Goal: Task Accomplishment & Management: Use online tool/utility

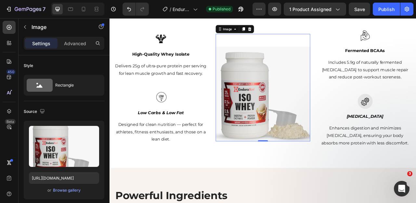
scroll to position [784, 0]
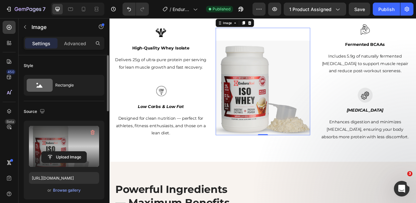
click at [48, 139] on label at bounding box center [64, 146] width 70 height 41
click at [48, 152] on input "file" at bounding box center [64, 157] width 45 height 11
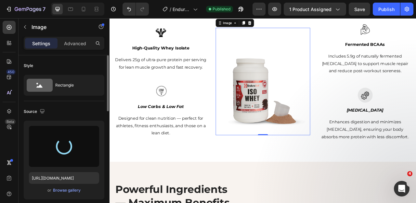
type input "https://cdn.shopify.com/s/files/1/0643/0470/9705/files/gempages_548118457799934…"
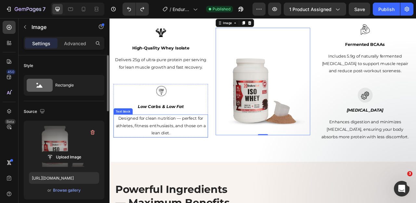
click at [231, 147] on p "Designed for clean nutrition — perfect for athletes, fitness enthusiasts, and t…" at bounding box center [174, 155] width 119 height 28
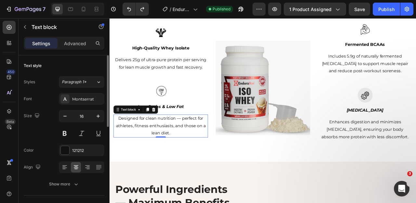
click at [296, 105] on img at bounding box center [305, 107] width 120 height 120
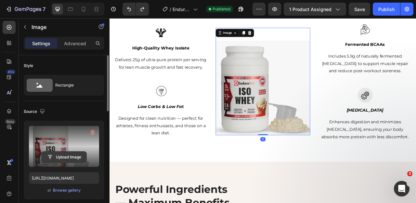
click at [61, 153] on input "file" at bounding box center [64, 157] width 45 height 11
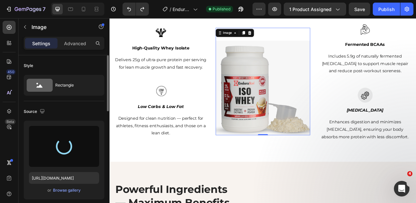
type input "https://cdn.shopify.com/s/files/1/0643/0470/9705/files/gempages_548118457799934…"
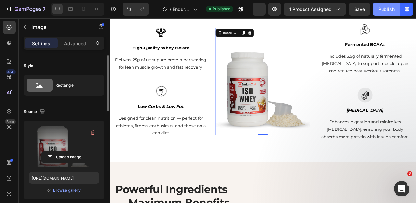
click at [383, 11] on div "Publish" at bounding box center [387, 9] width 16 height 7
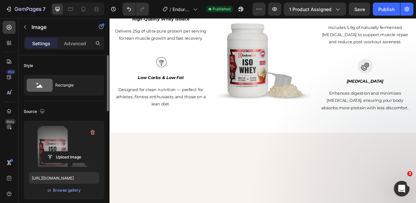
scroll to position [684, 0]
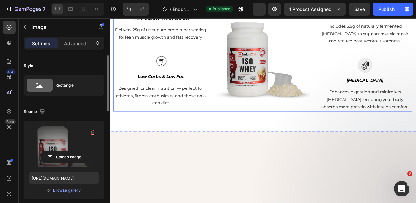
click at [290, 102] on div "Image High-Quality Whey Isolate Text block Delivers 25g of ultra-pure protein p…" at bounding box center [304, 41] width 381 height 191
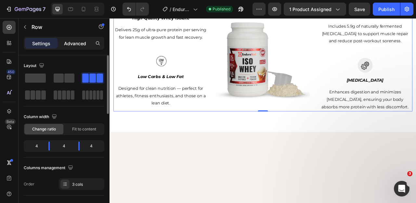
click at [70, 42] on p "Advanced" at bounding box center [75, 43] width 22 height 7
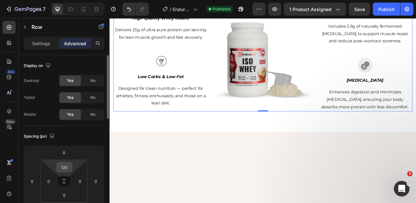
click at [64, 167] on input "120" at bounding box center [64, 167] width 13 height 10
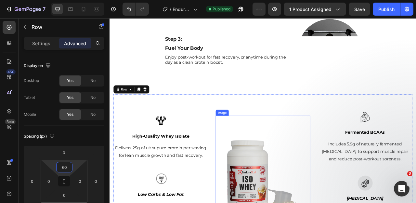
scroll to position [514, 0]
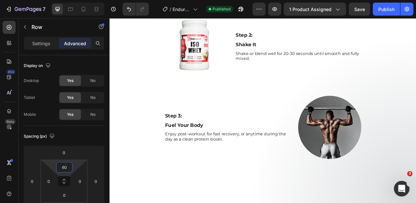
type input "60"
click at [380, 4] on button "Publish" at bounding box center [386, 9] width 27 height 13
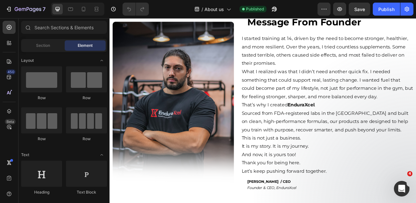
scroll to position [638, 0]
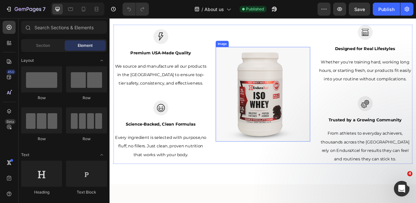
click at [293, 114] on img at bounding box center [305, 115] width 120 height 120
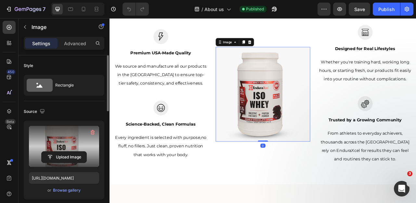
click at [56, 145] on label at bounding box center [64, 146] width 70 height 41
click at [56, 152] on input "file" at bounding box center [64, 157] width 45 height 11
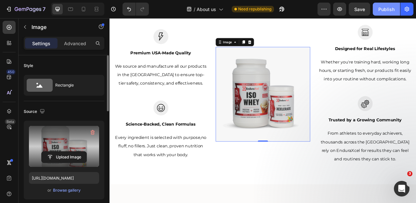
click at [388, 9] on div "Publish" at bounding box center [387, 9] width 16 height 7
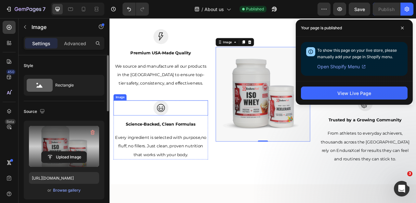
scroll to position [641, 0]
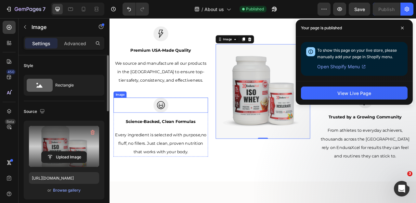
click at [76, 139] on label at bounding box center [64, 146] width 70 height 41
click at [76, 152] on input "file" at bounding box center [64, 157] width 45 height 11
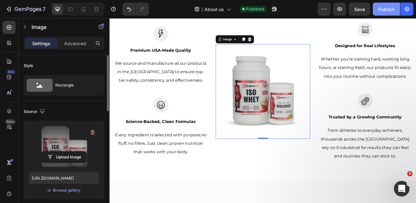
click at [391, 9] on div "Publish" at bounding box center [387, 9] width 16 height 7
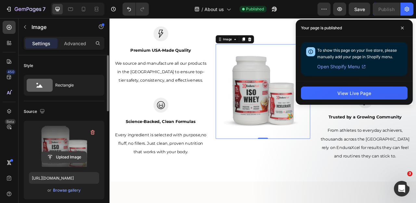
click at [63, 155] on input "file" at bounding box center [64, 157] width 45 height 11
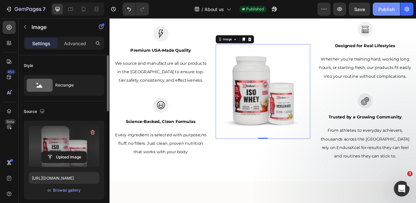
type input "[URL][DOMAIN_NAME]"
click at [381, 10] on div "Publish" at bounding box center [387, 9] width 16 height 7
